Goal: Task Accomplishment & Management: Complete application form

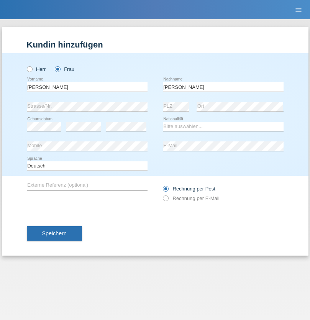
type input "[PERSON_NAME]"
select select "CH"
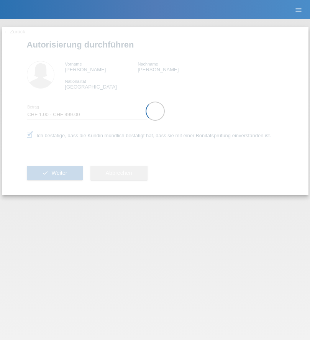
select select "1"
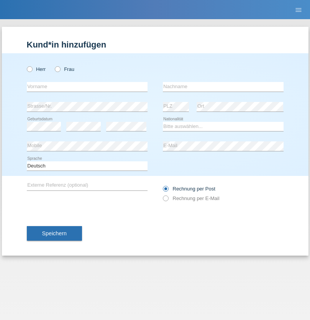
radio input "true"
click at [87, 87] on input "text" at bounding box center [87, 87] width 121 height 10
type input "Nico"
click at [223, 87] on input "text" at bounding box center [223, 87] width 121 height 10
type input "Marcec"
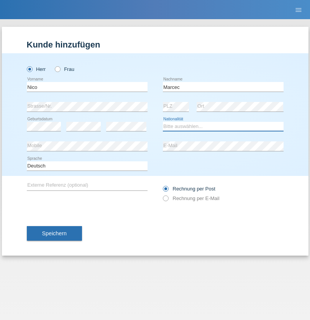
select select "SI"
select select "C"
select select "02"
select select "07"
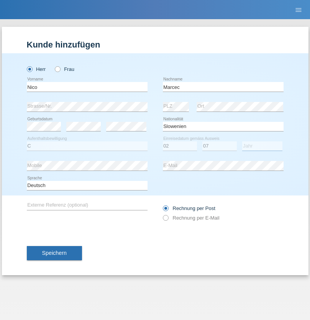
select select "2004"
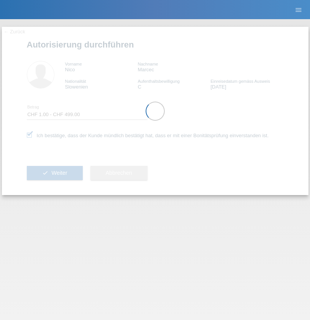
select select "1"
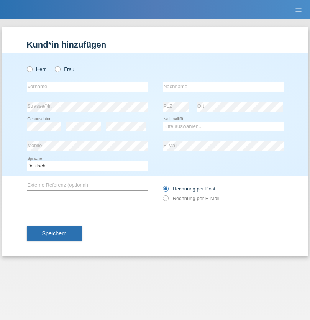
radio input "true"
click at [87, 87] on input "text" at bounding box center [87, 87] width 121 height 10
type input "Oscar"
click at [223, 87] on input "text" at bounding box center [223, 87] width 121 height 10
type input "[PERSON_NAME]"
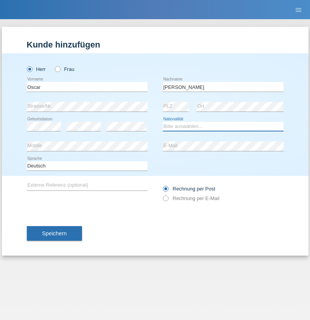
select select "CH"
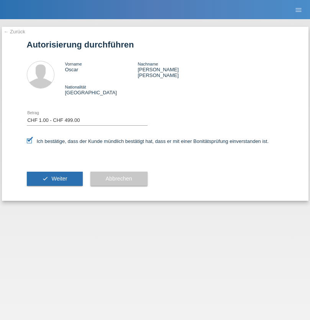
select select "1"
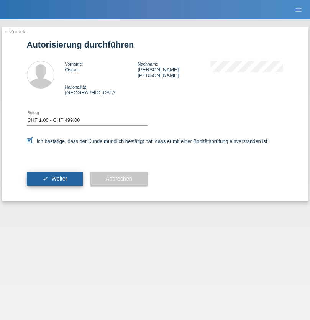
click at [54, 175] on span "Weiter" at bounding box center [59, 178] width 16 height 6
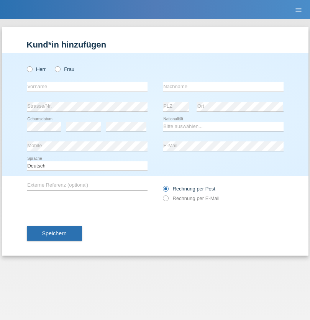
radio input "true"
click at [87, 87] on input "text" at bounding box center [87, 87] width 121 height 10
type input "ilir"
click at [223, 87] on input "text" at bounding box center [223, 87] width 121 height 10
type input "Bajrami"
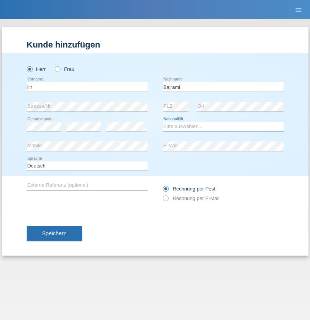
select select "MK"
select select "C"
select select "27"
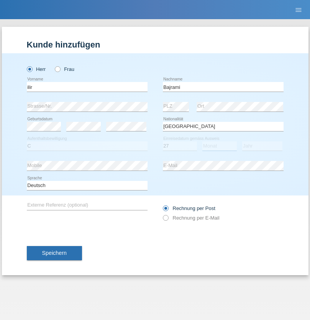
select select "07"
select select "2002"
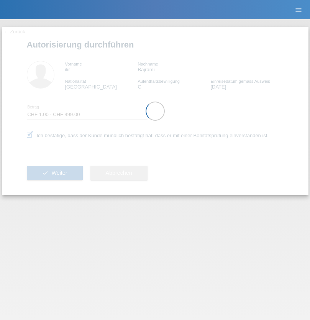
select select "1"
